Goal: Task Accomplishment & Management: Complete application form

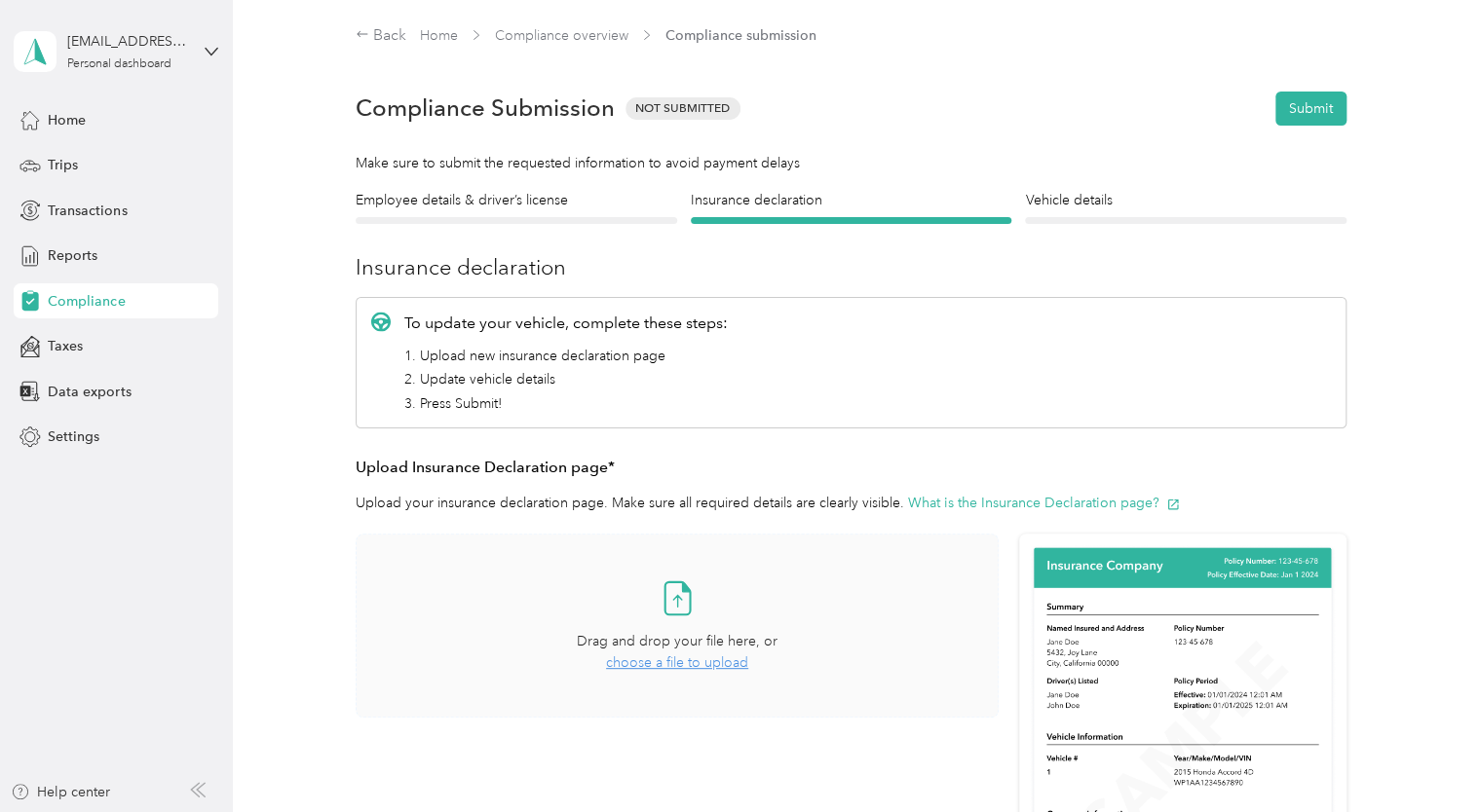
scroll to position [171, 0]
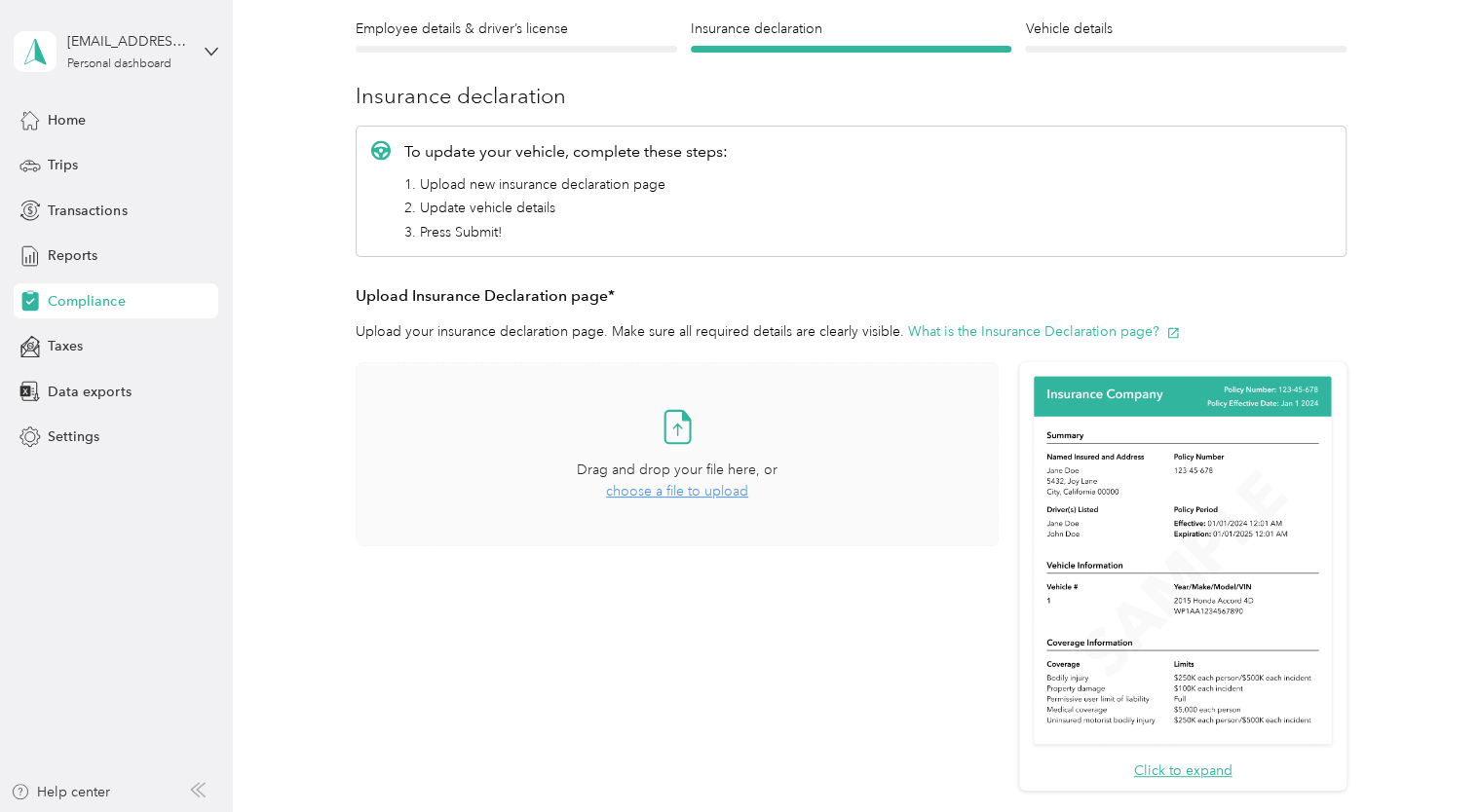
click at [645, 490] on span "choose a file to upload" at bounding box center [676, 491] width 142 height 17
click at [536, 590] on span "8851699097902692036.pdf" at bounding box center [486, 594] width 173 height 14
click at [947, 601] on button "View" at bounding box center [947, 603] width 30 height 14
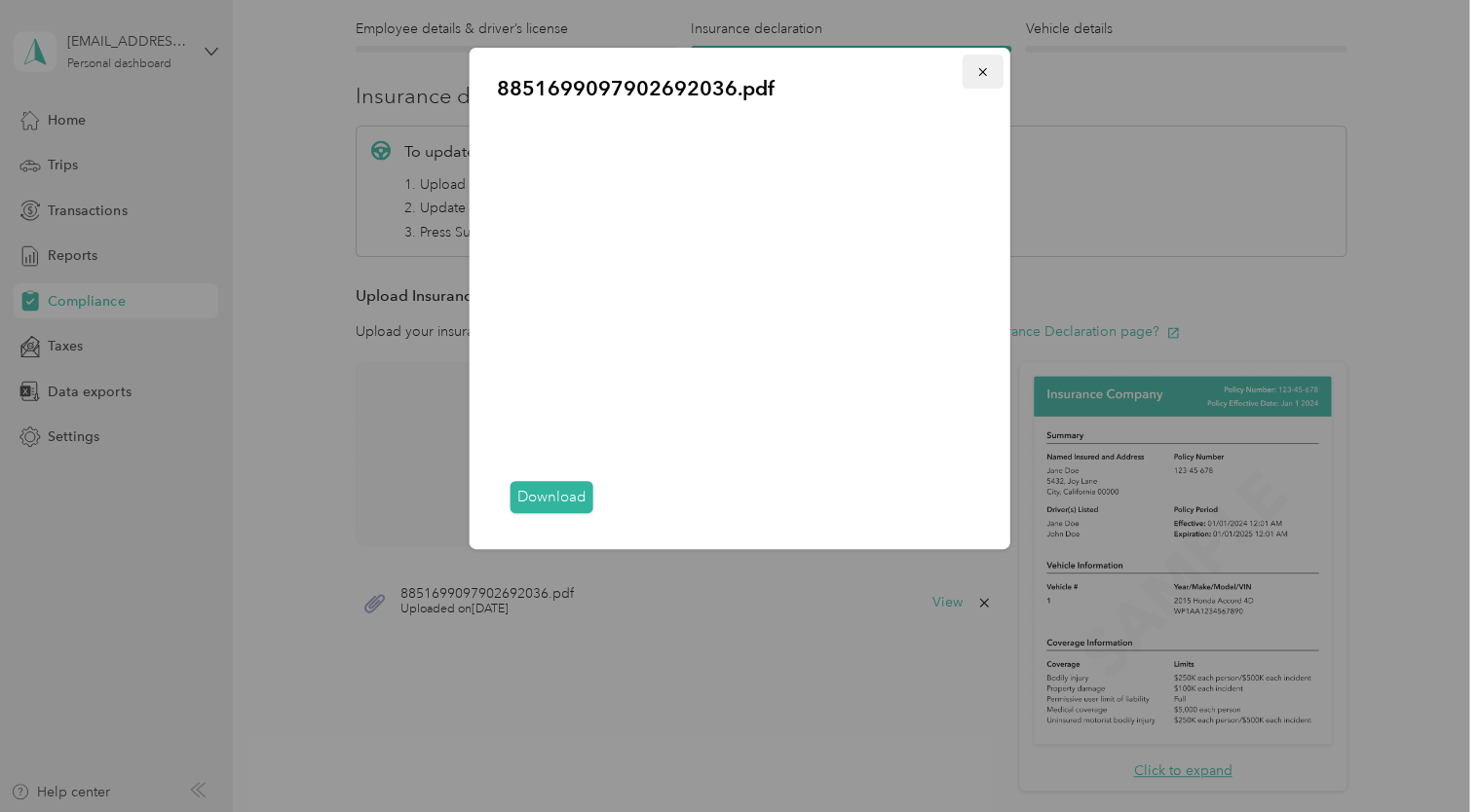
click at [981, 74] on icon "button" at bounding box center [983, 72] width 14 height 14
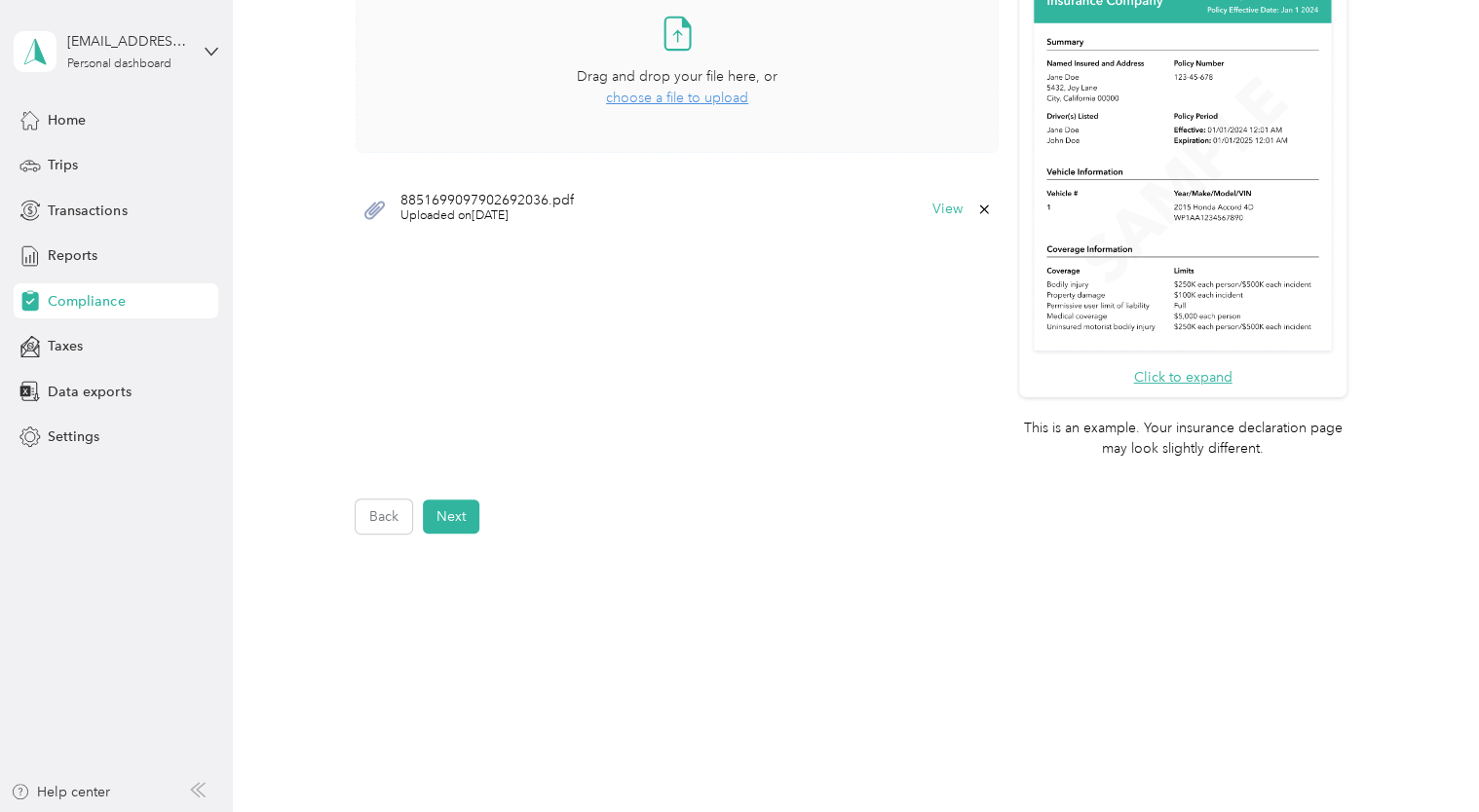
scroll to position [568, 0]
click at [464, 509] on button "Next" at bounding box center [451, 513] width 57 height 34
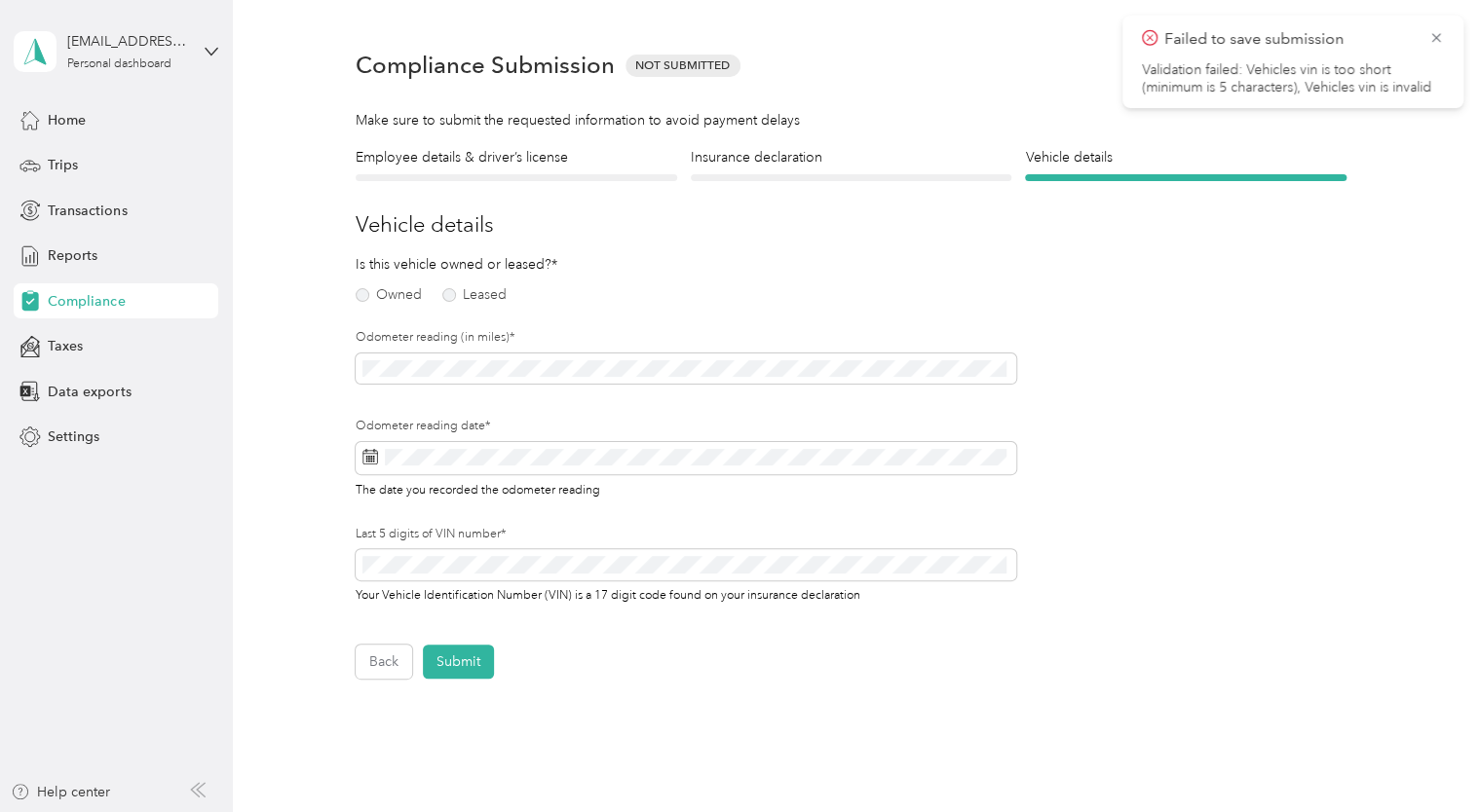
scroll to position [23, 0]
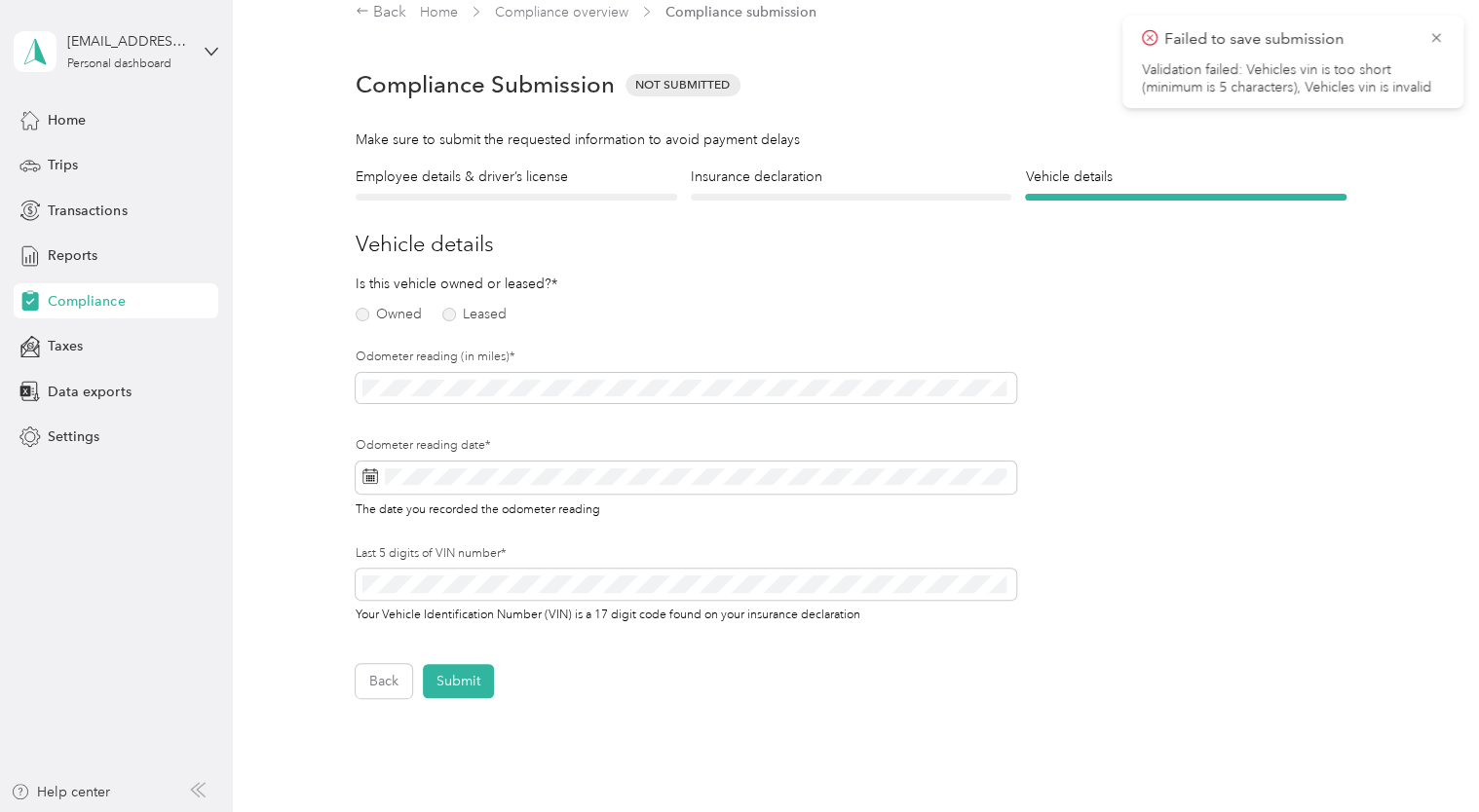
click at [361, 322] on div "Owned Leased" at bounding box center [462, 315] width 213 height 27
click at [361, 317] on label "Owned" at bounding box center [389, 315] width 67 height 14
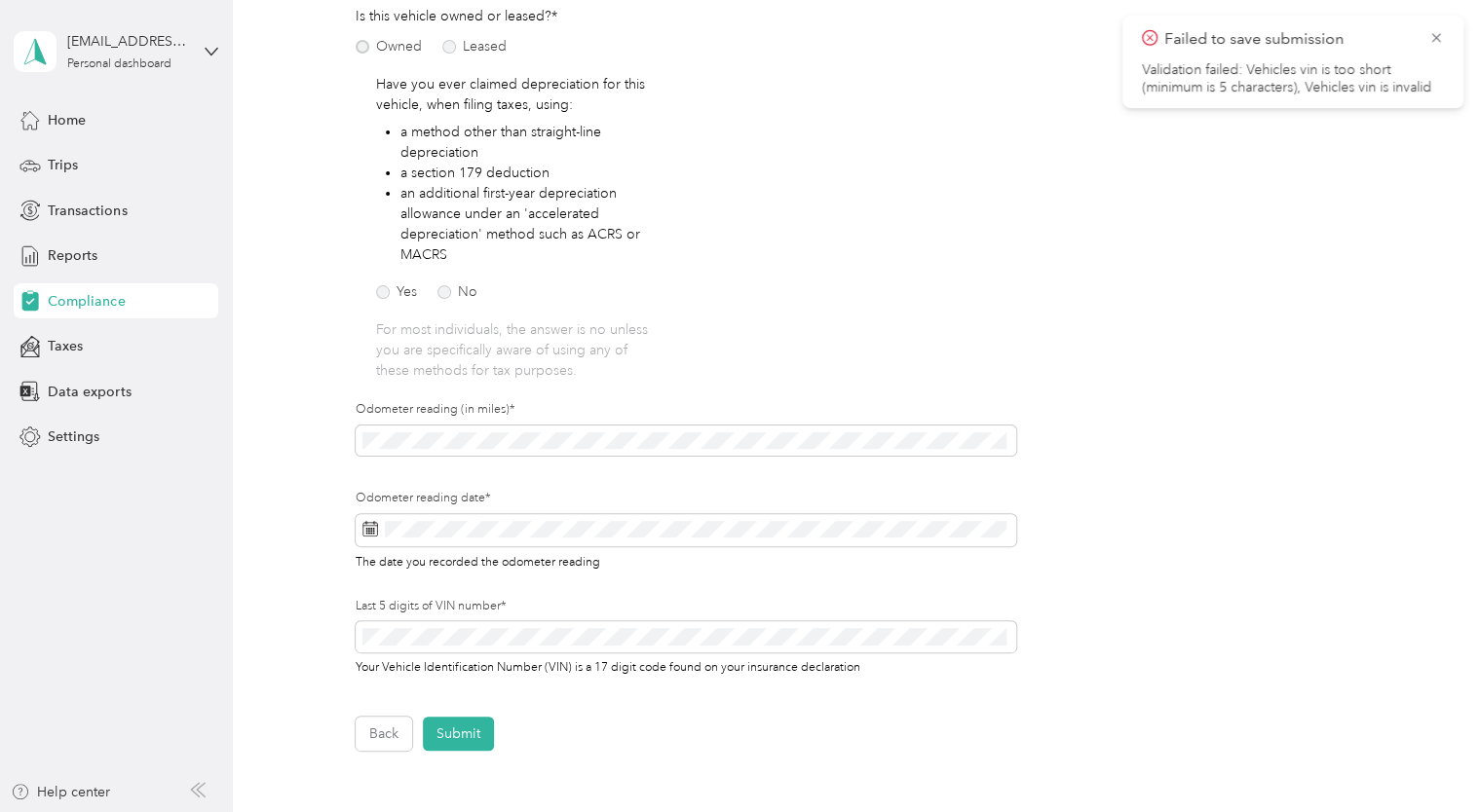
scroll to position [296, 0]
click at [442, 287] on label "No" at bounding box center [457, 288] width 40 height 14
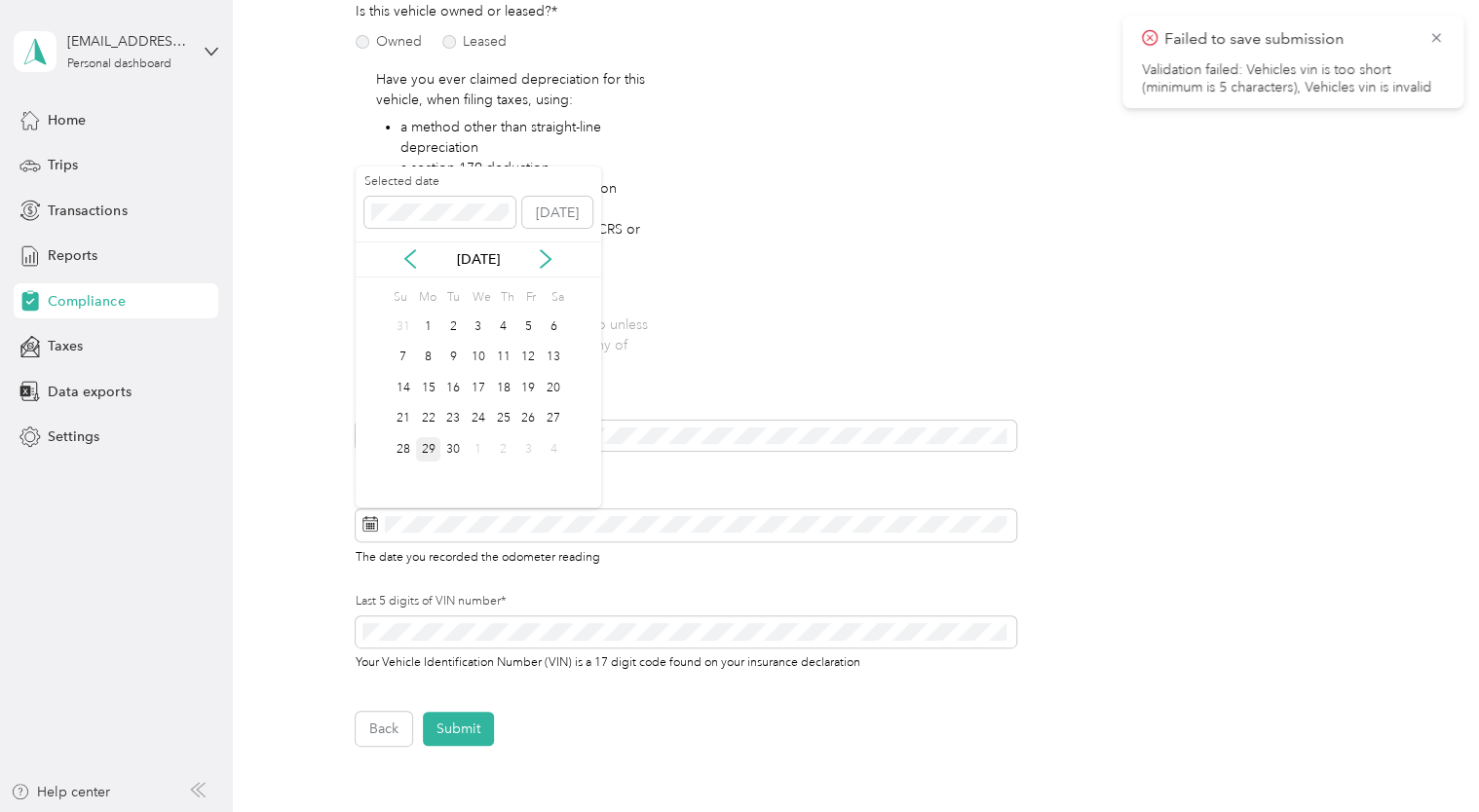
click at [425, 450] on div "29" at bounding box center [429, 449] width 25 height 24
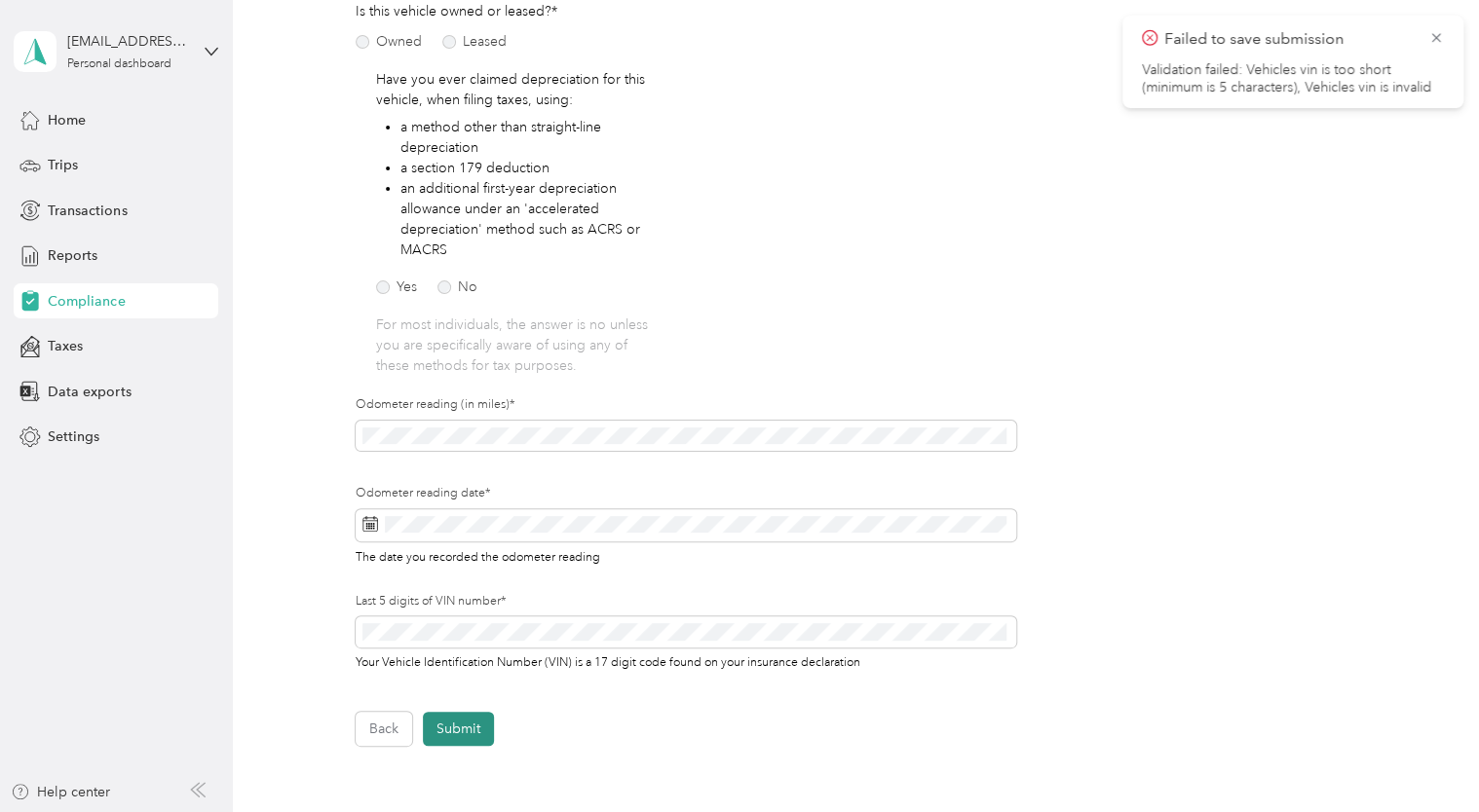
click at [444, 729] on button "Submit" at bounding box center [458, 729] width 71 height 34
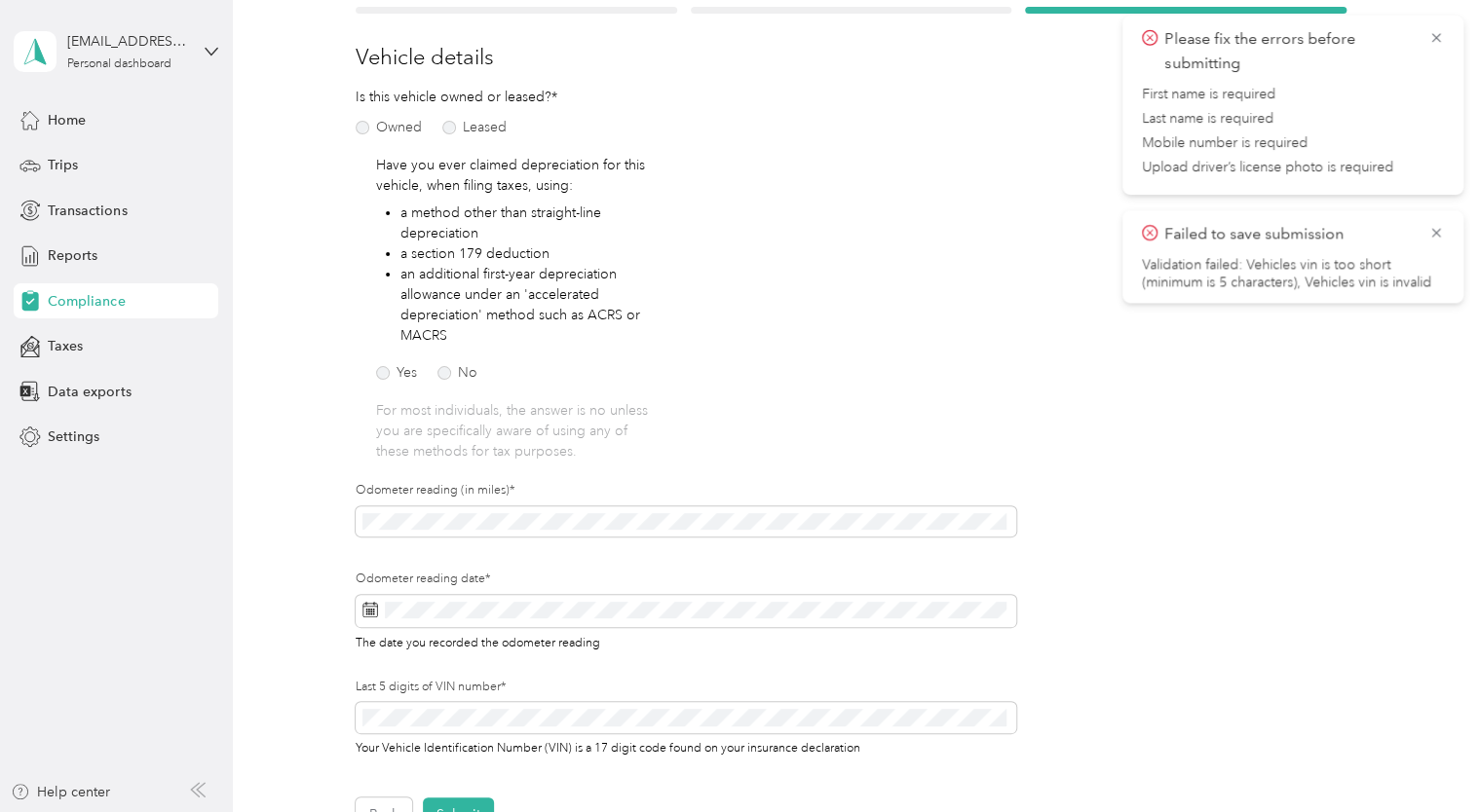
scroll to position [0, 0]
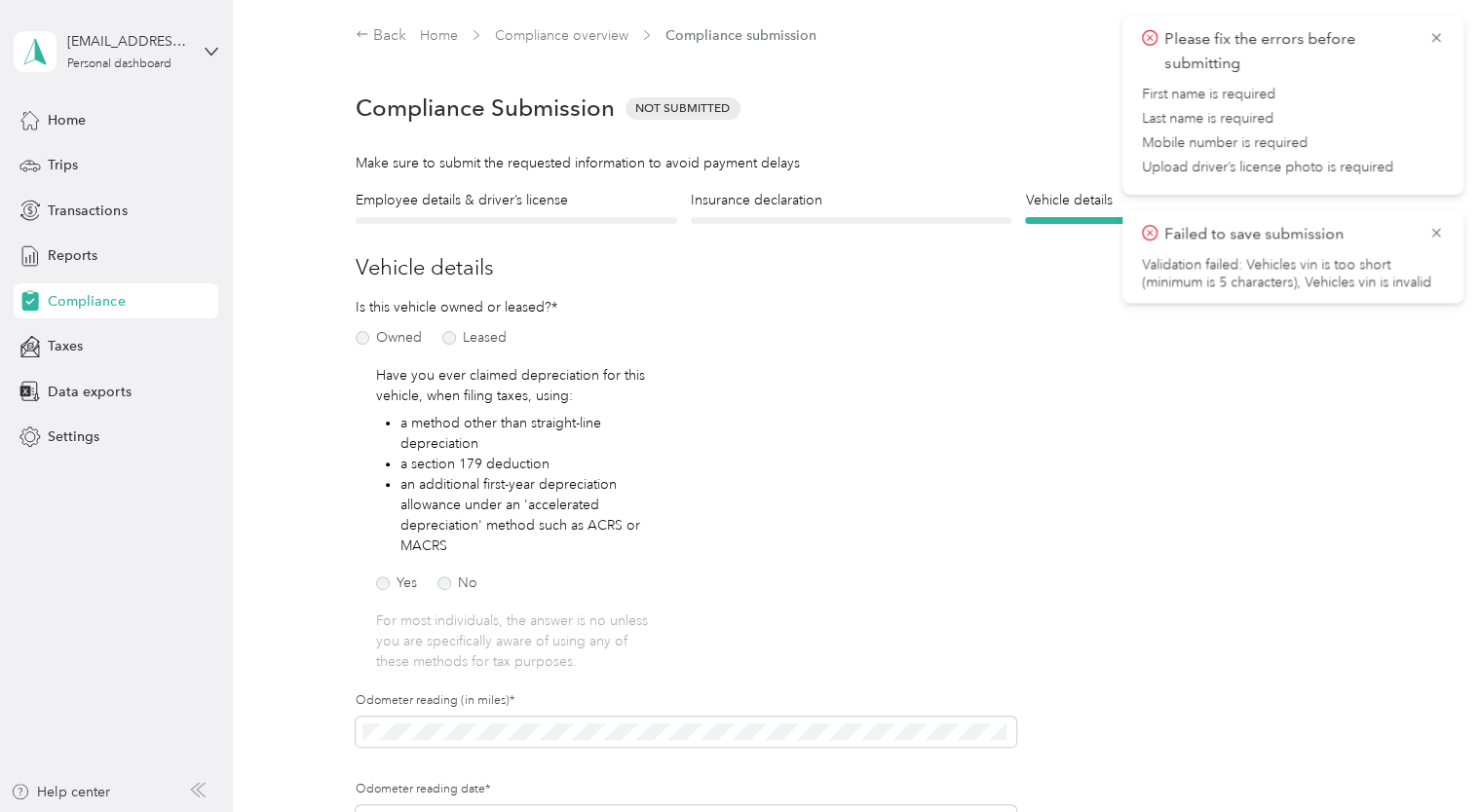
click at [1421, 228] on span "Failed to save submission" at bounding box center [1293, 234] width 302 height 24
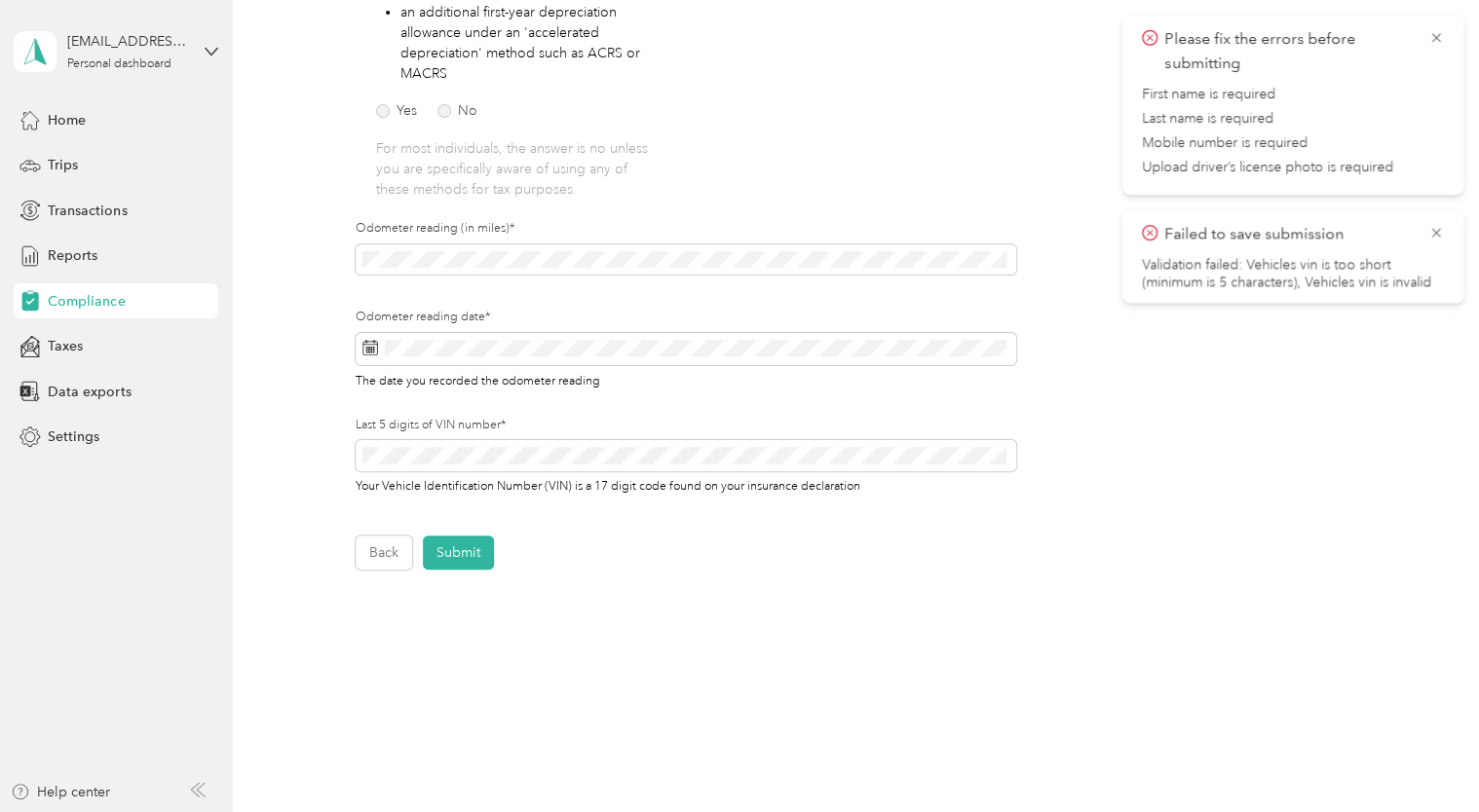
scroll to position [474, 0]
click at [397, 554] on button "Back" at bounding box center [384, 551] width 57 height 34
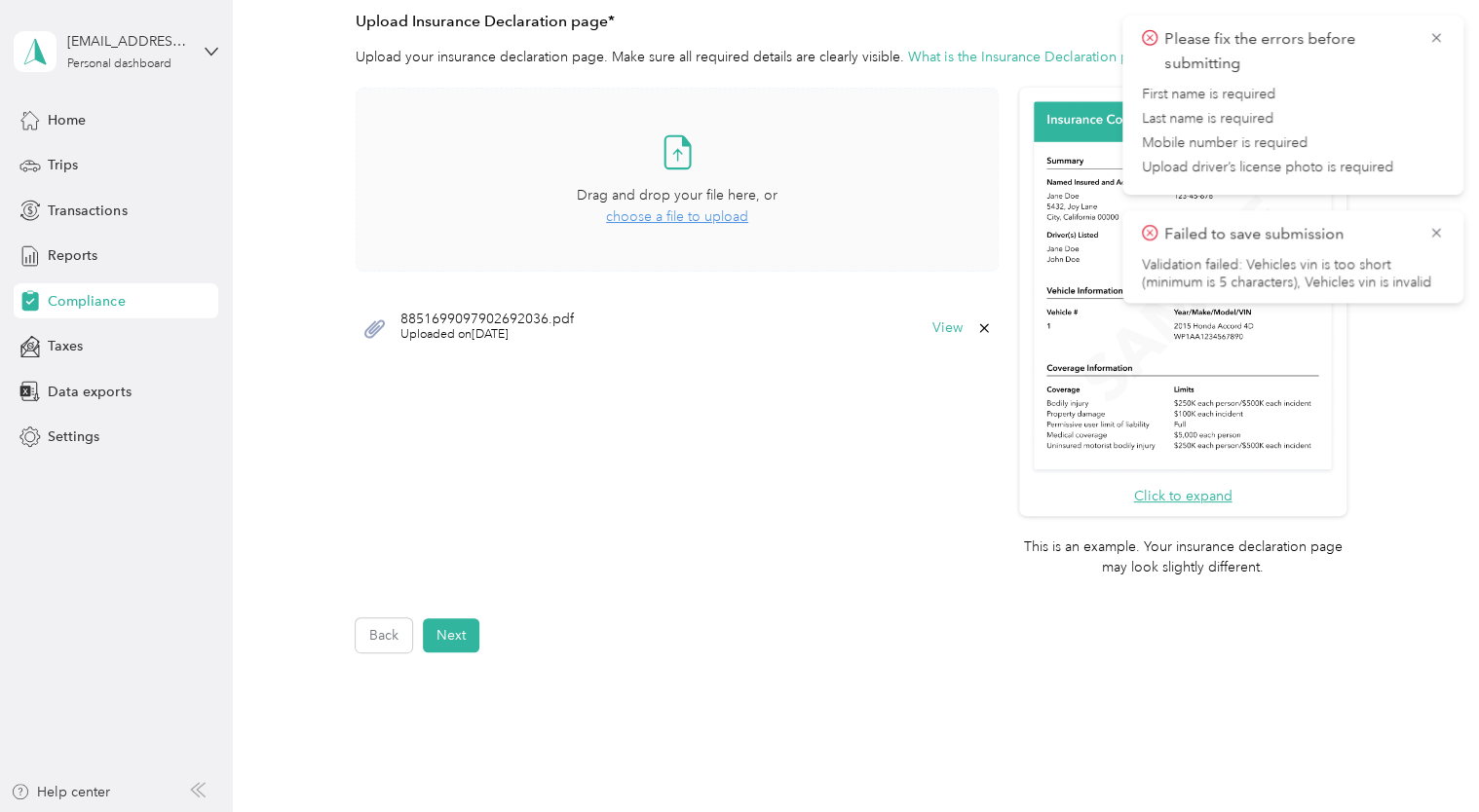
scroll to position [452, 0]
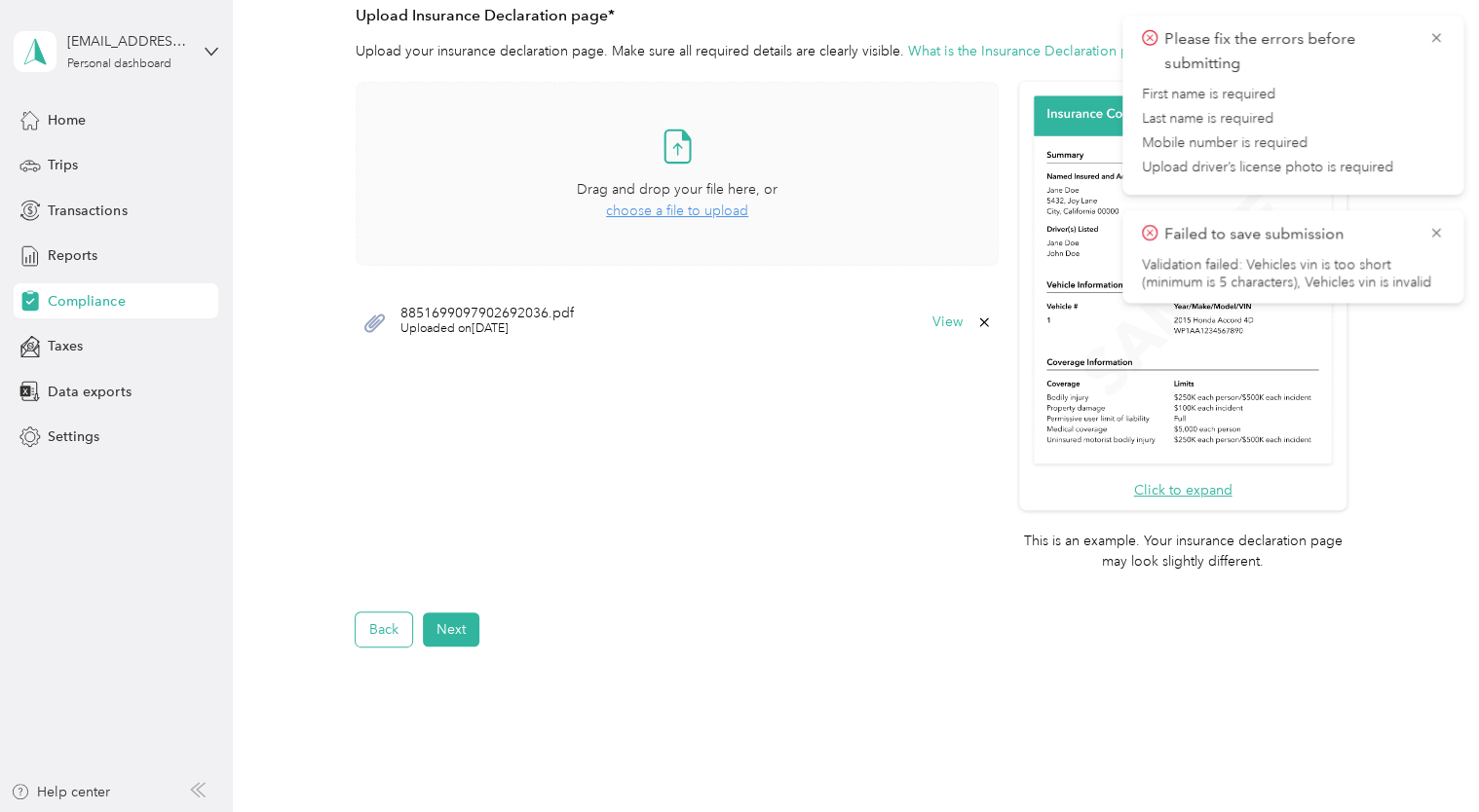
click at [400, 621] on button "Back" at bounding box center [384, 629] width 57 height 34
